Goal: Check status: Check status

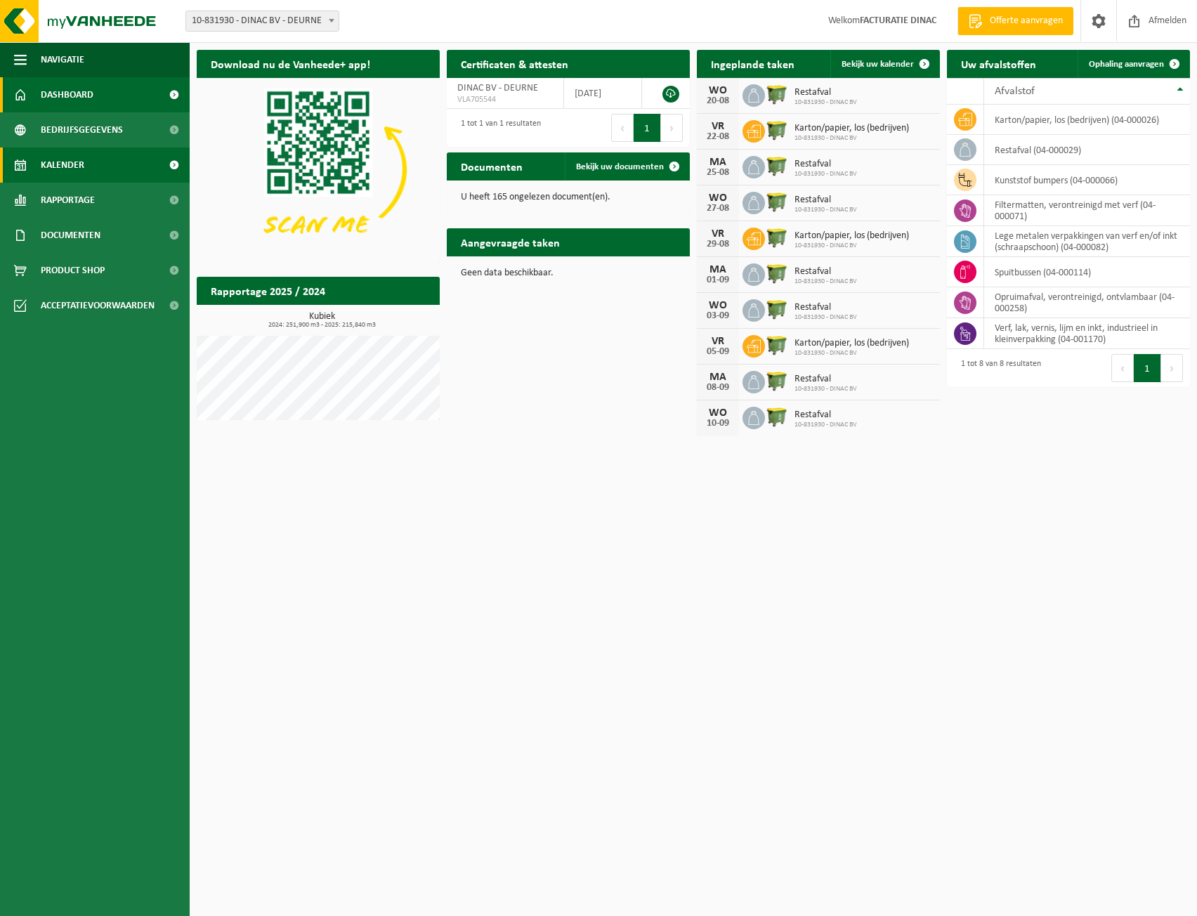
click at [85, 169] on link "Kalender" at bounding box center [95, 165] width 190 height 35
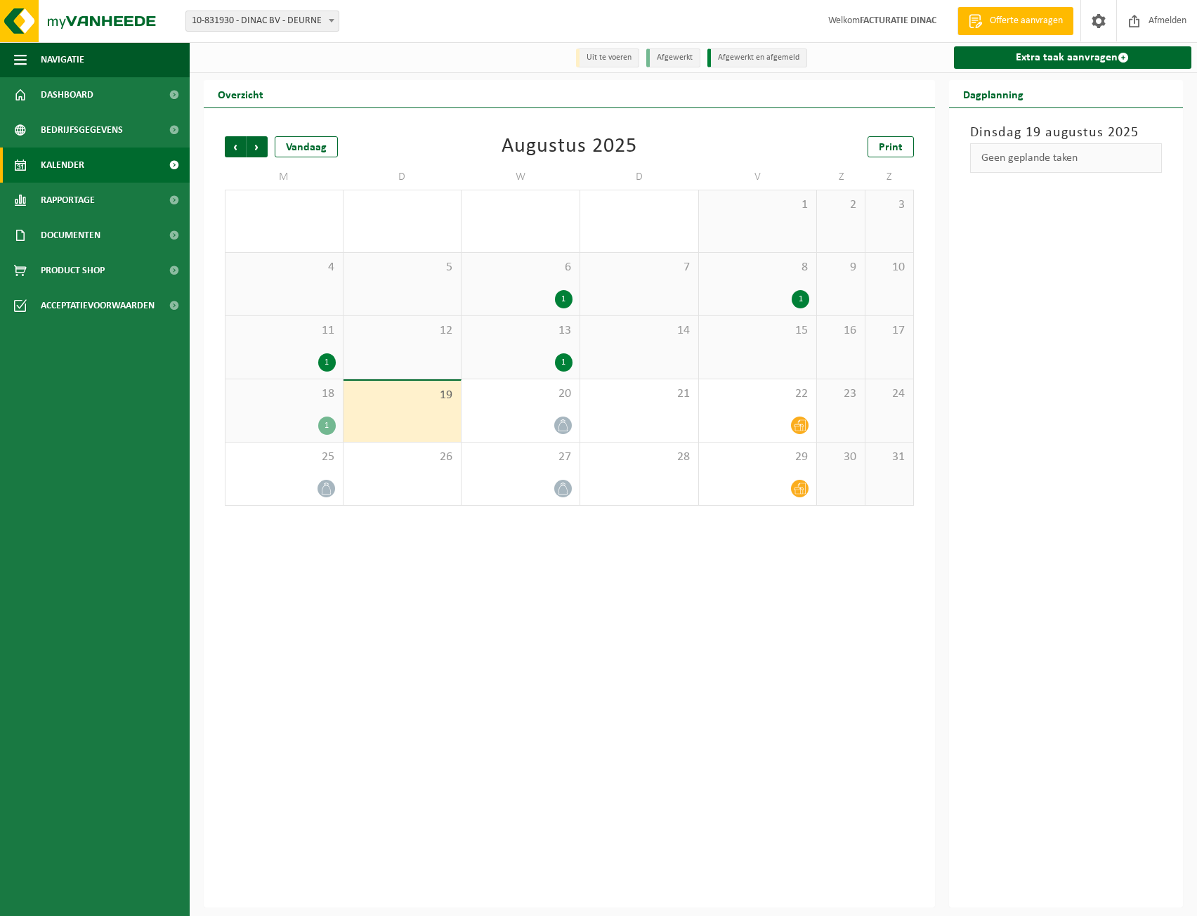
click at [317, 427] on div "1" at bounding box center [284, 426] width 103 height 18
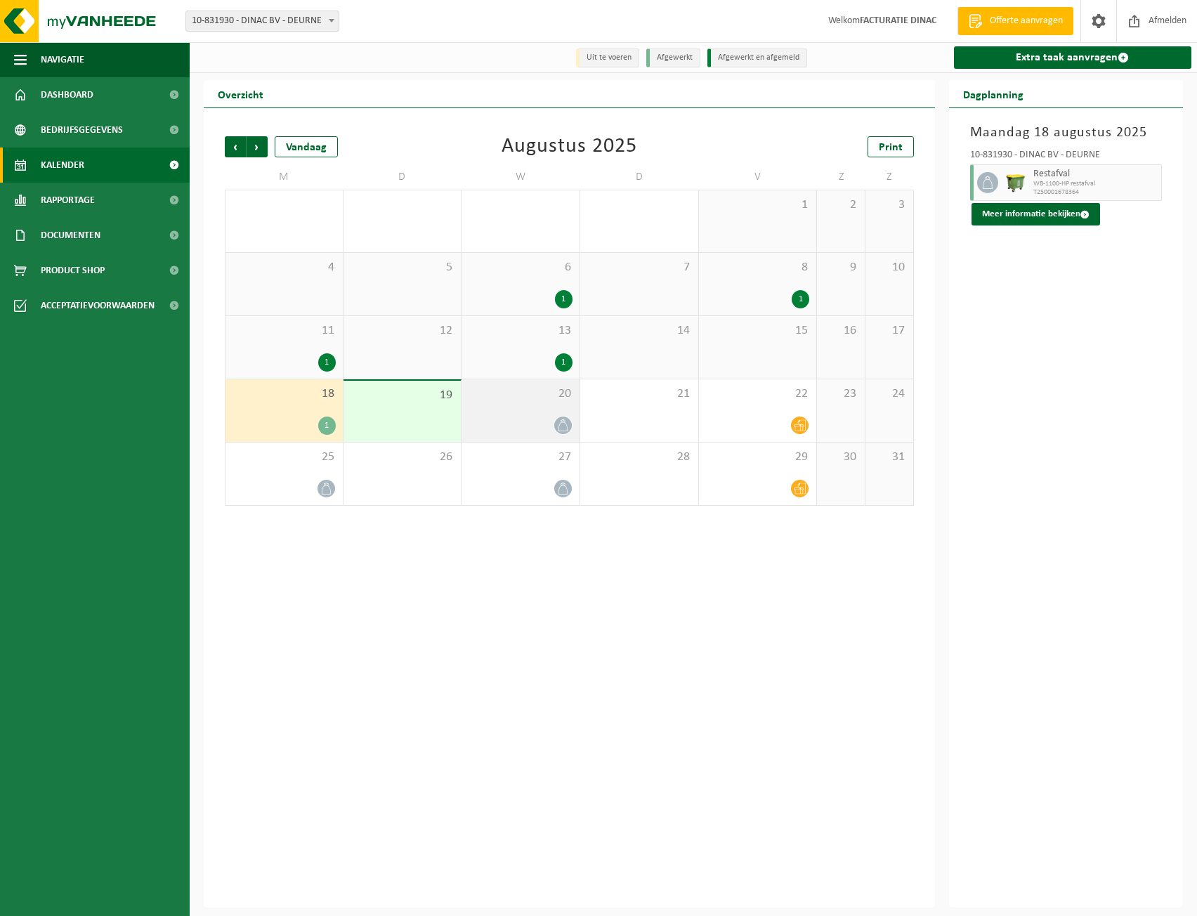
click at [552, 419] on div at bounding box center [521, 425] width 104 height 19
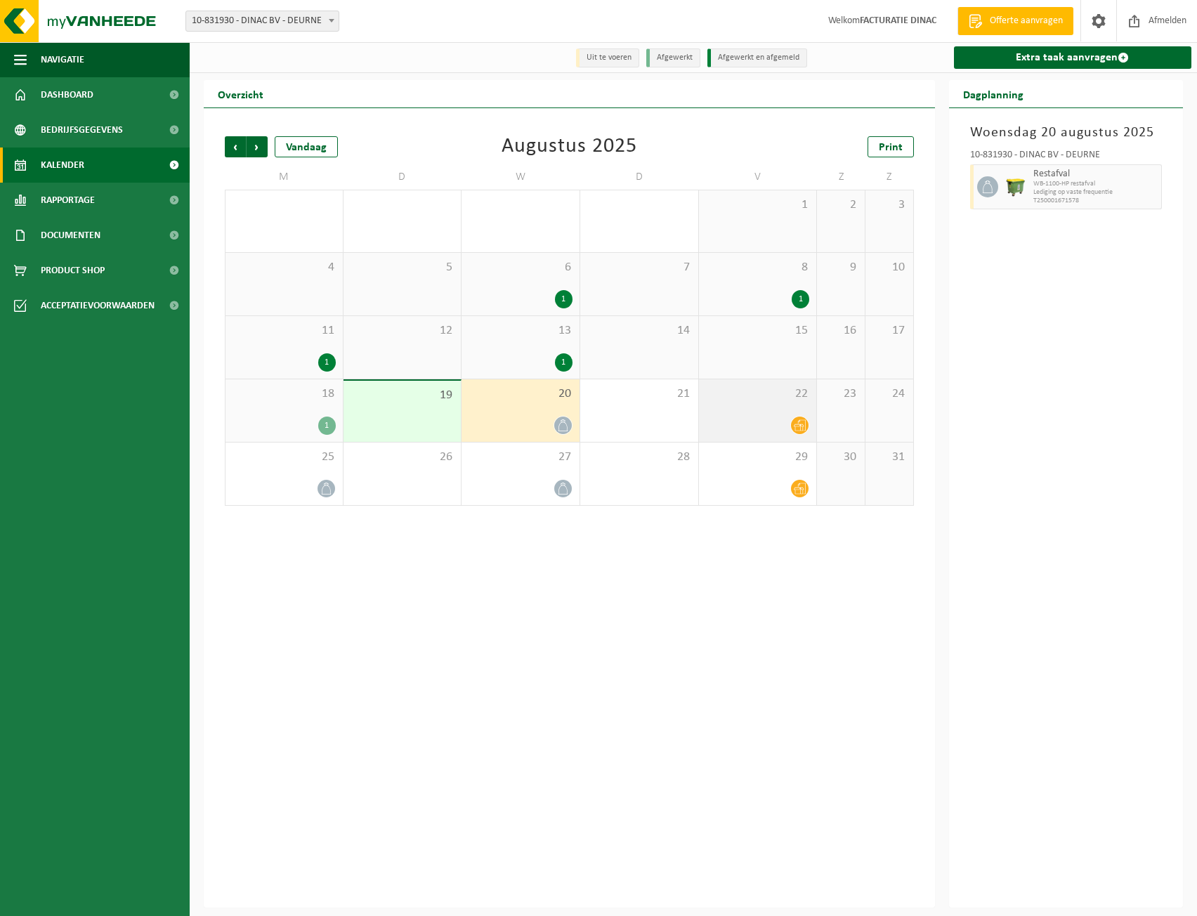
click at [799, 424] on icon at bounding box center [800, 425] width 12 height 12
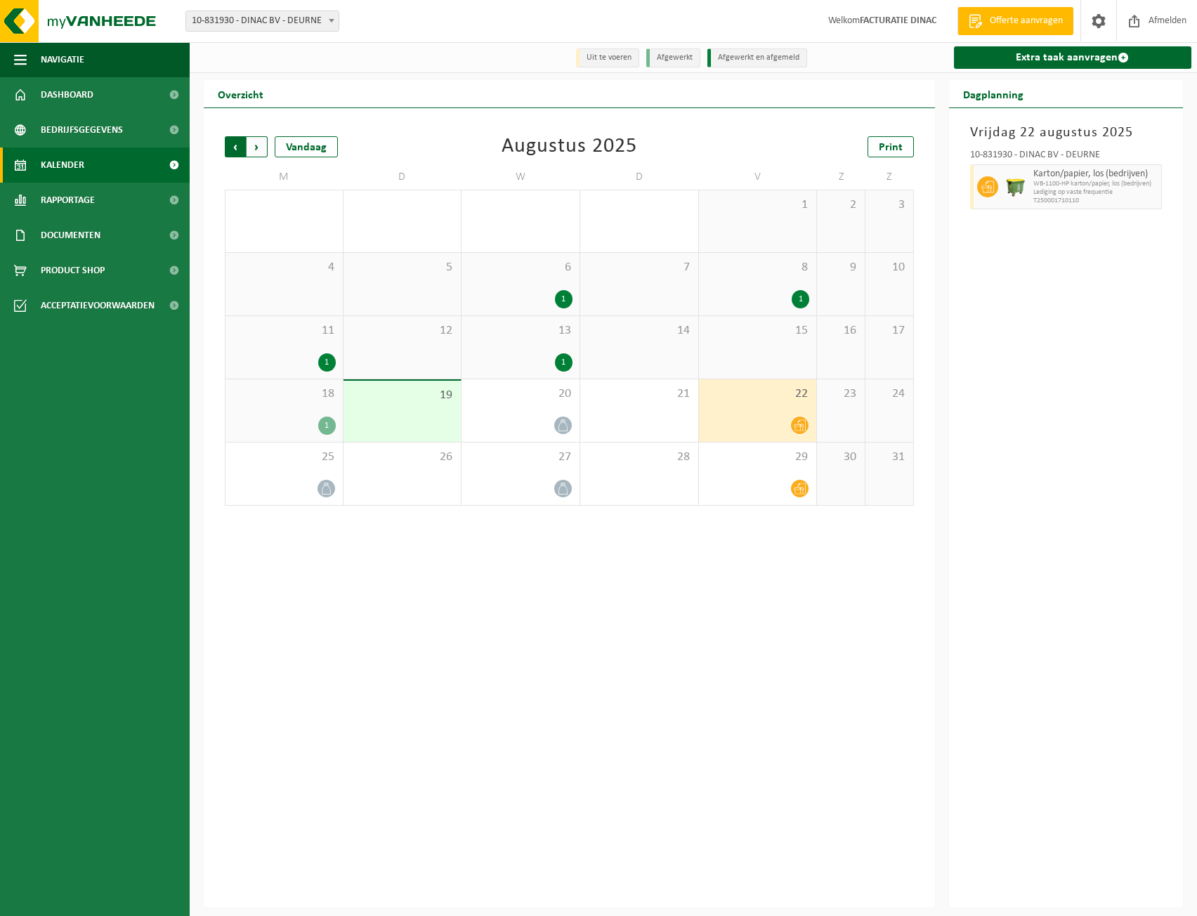
click at [252, 141] on span "Volgende" at bounding box center [257, 146] width 21 height 21
